Goal: Task Accomplishment & Management: Manage account settings

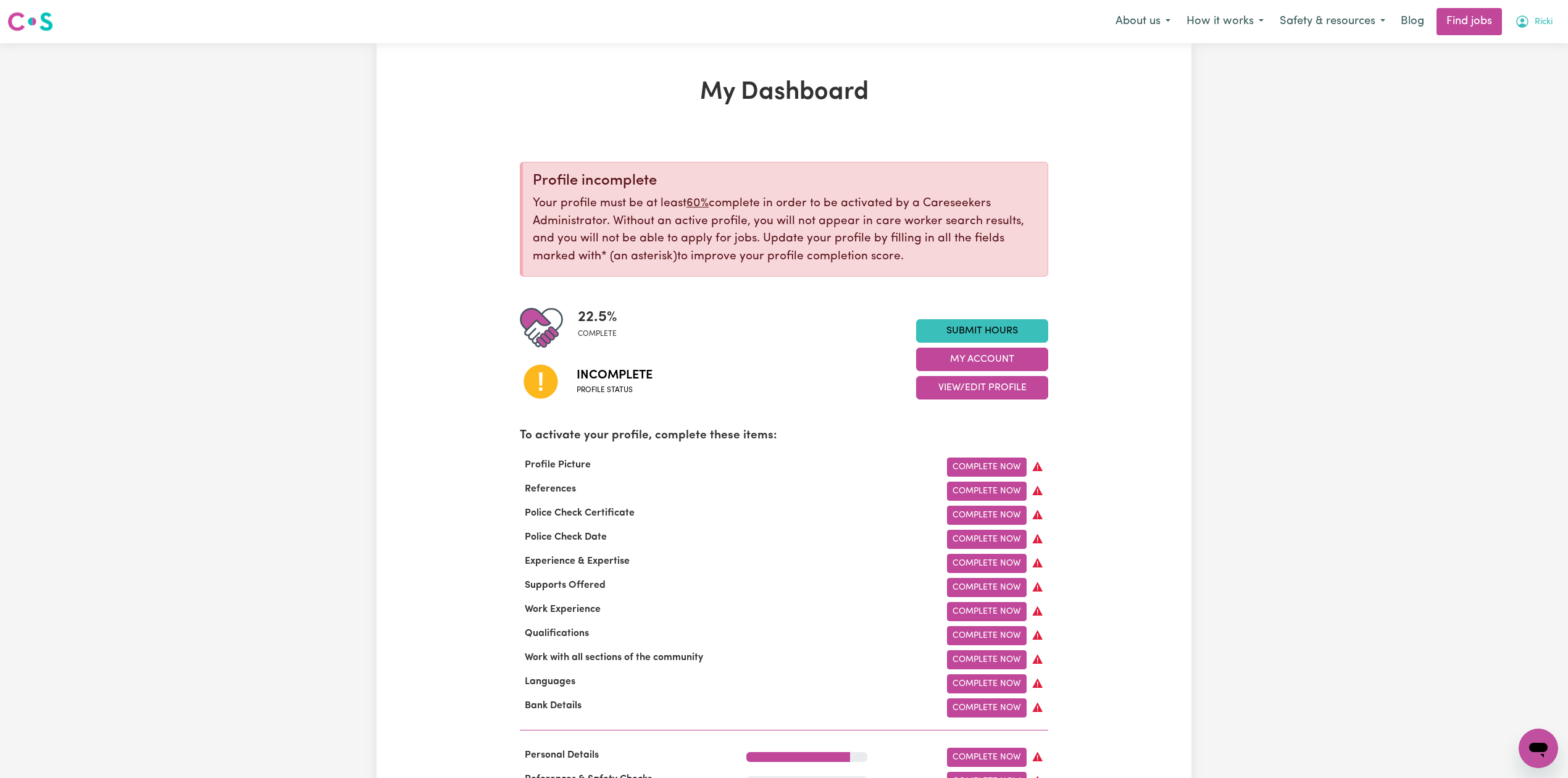
click at [1539, 26] on span "Ricki" at bounding box center [1543, 22] width 18 height 14
click at [1521, 95] on link "Logout" at bounding box center [1511, 94] width 97 height 23
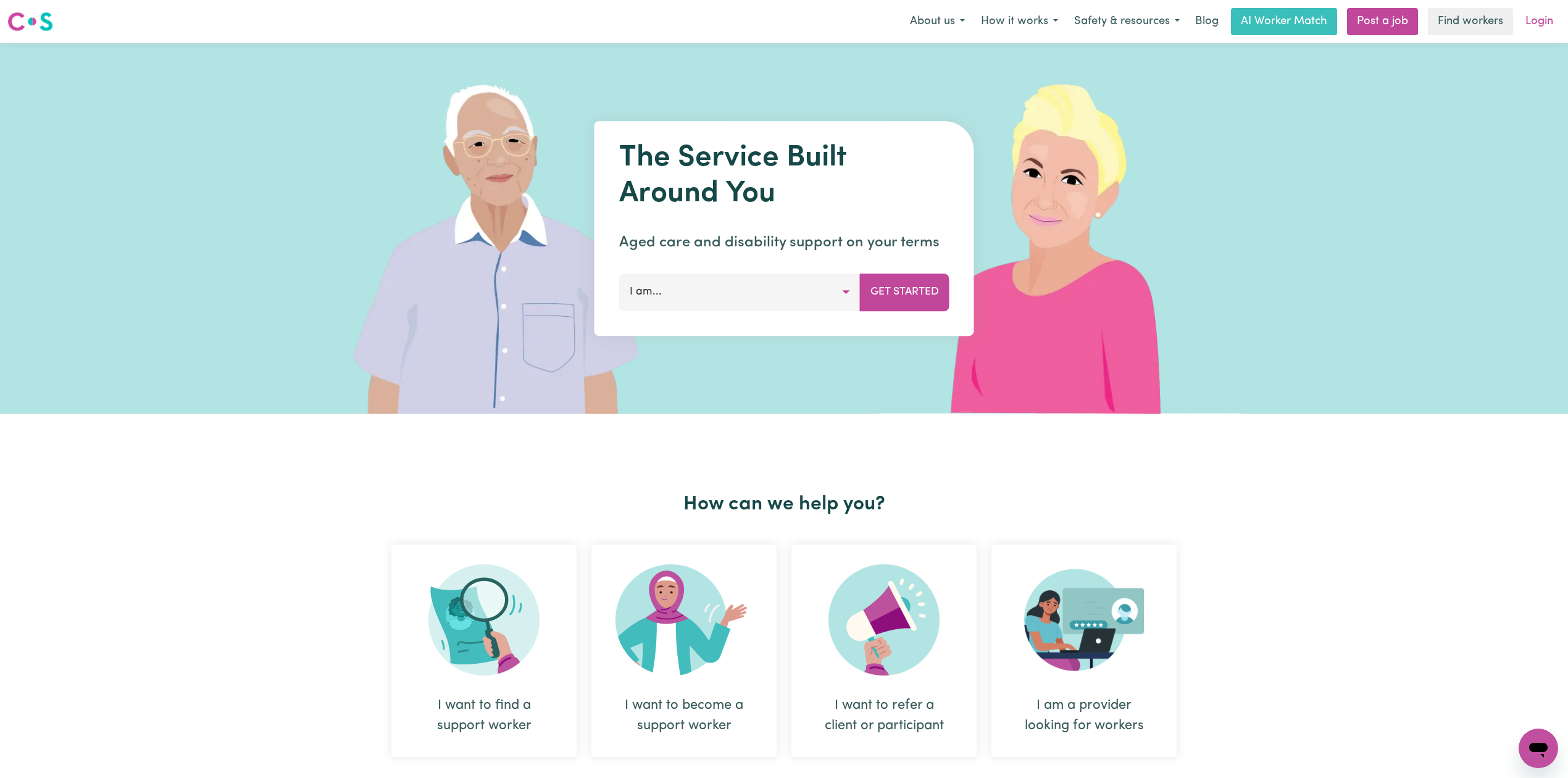
click at [1527, 21] on link "Login" at bounding box center [1539, 21] width 42 height 27
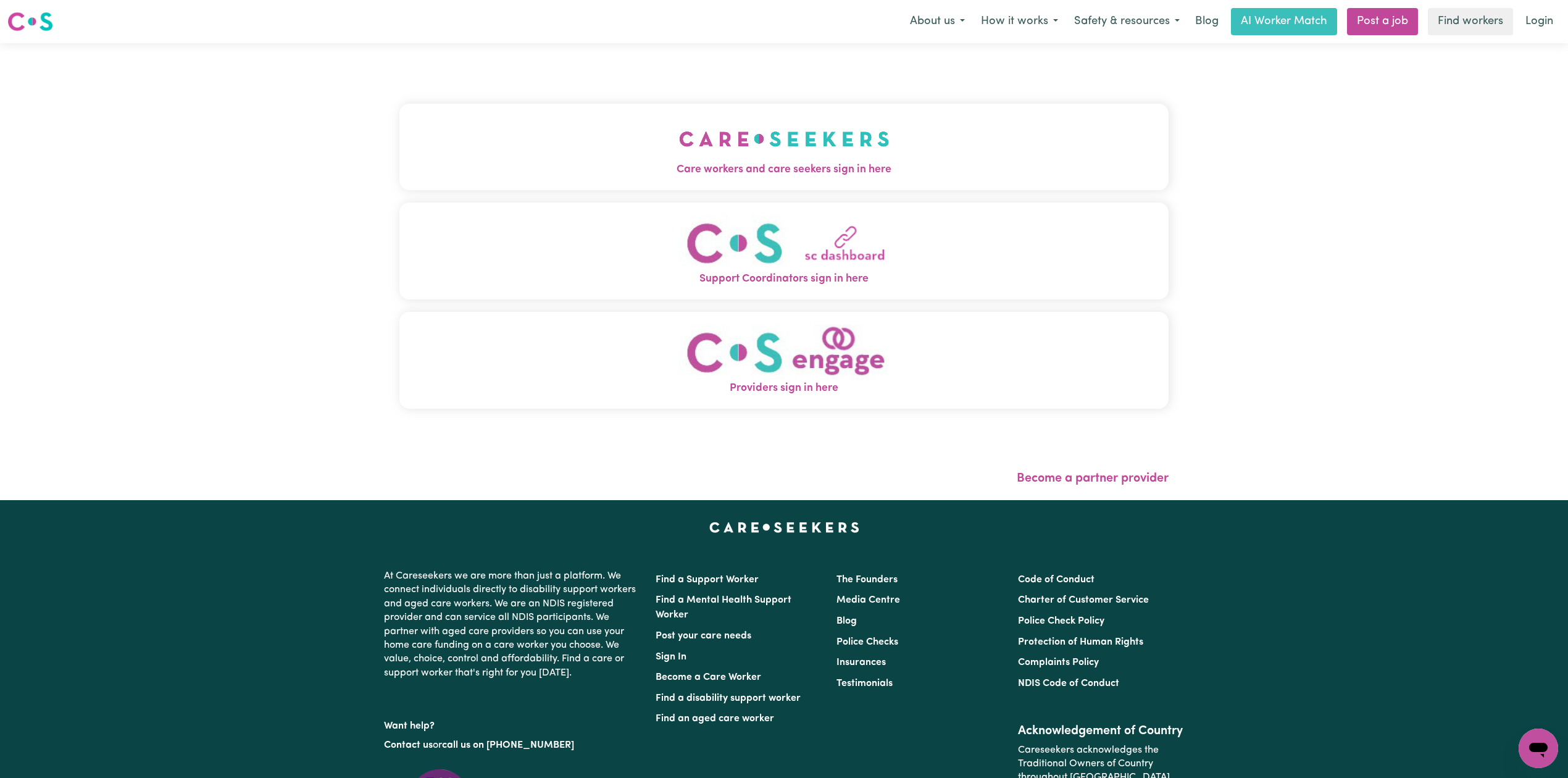
click at [720, 144] on button "Care workers and care seekers sign in here" at bounding box center [784, 147] width 769 height 86
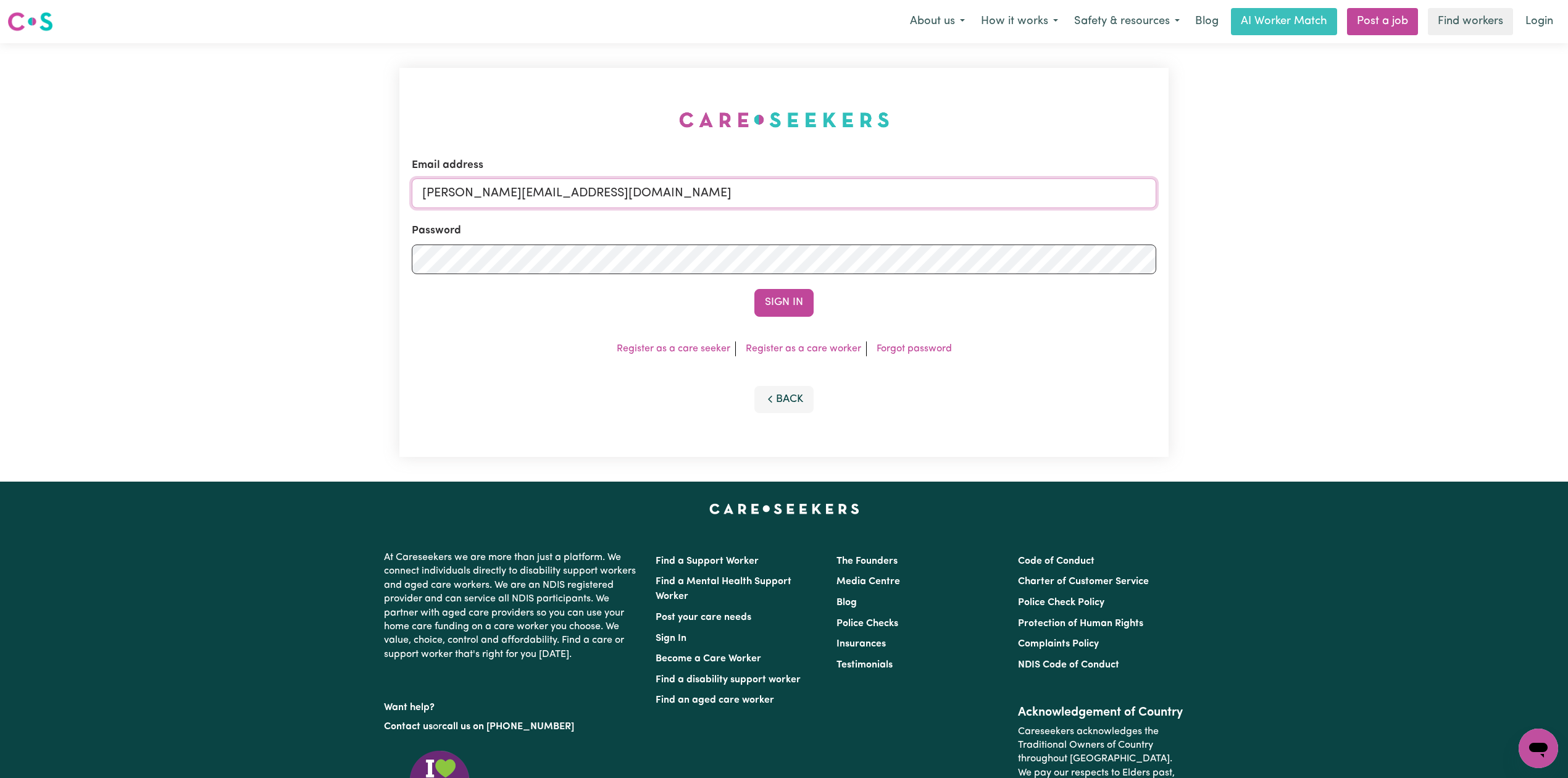
click at [608, 178] on input "[PERSON_NAME][EMAIL_ADDRESS][DOMAIN_NAME]" at bounding box center [784, 193] width 744 height 29
drag, startPoint x: 489, startPoint y: 184, endPoint x: 828, endPoint y: 204, distance: 339.6
click at [828, 204] on input "Superuser~[EMAIL_ADDRESS][DOMAIN_NAME]" at bounding box center [784, 193] width 744 height 29
type input "Superuser~[EMAIL_ADDRESS][DOMAIN_NAME]"
click at [767, 297] on button "Sign In" at bounding box center [784, 302] width 59 height 27
